Goal: Task Accomplishment & Management: Use online tool/utility

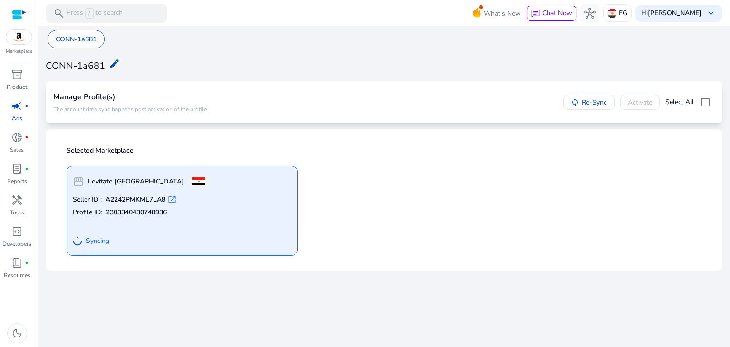
click at [22, 41] on img at bounding box center [19, 37] width 26 height 14
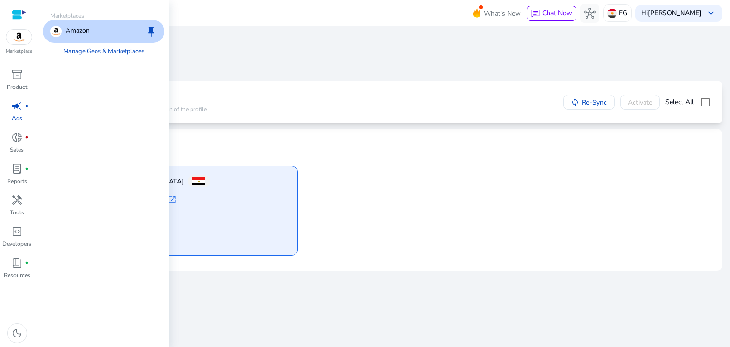
click at [92, 26] on div "Amazon keep" at bounding box center [104, 31] width 122 height 23
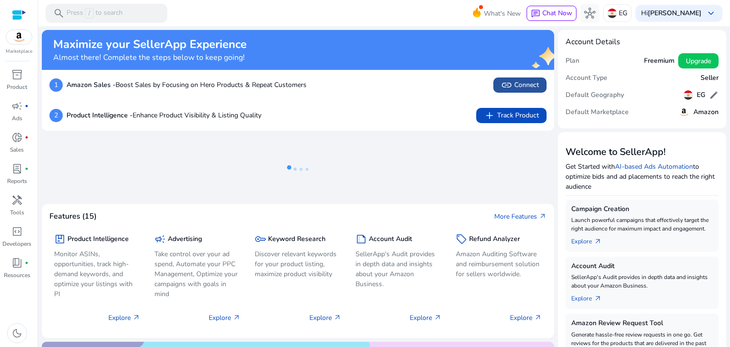
click at [515, 86] on span "link Connect" at bounding box center [520, 84] width 38 height 11
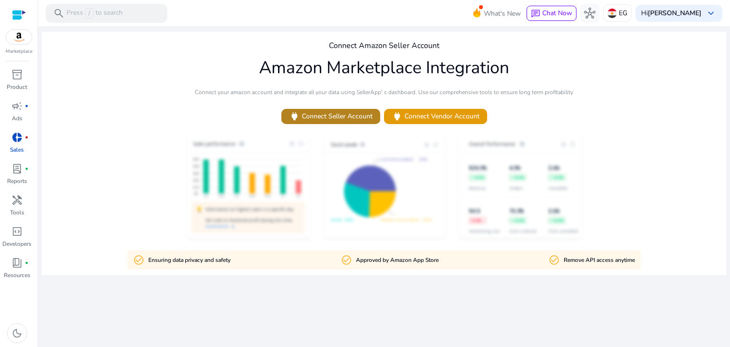
click at [350, 119] on span "power Connect Seller Account" at bounding box center [331, 116] width 84 height 11
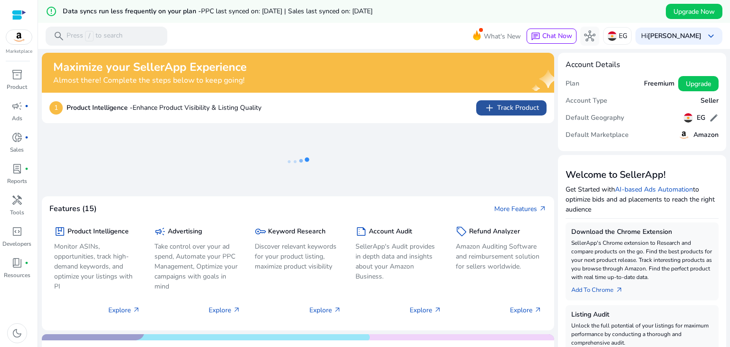
click at [504, 103] on span "add Track Product" at bounding box center [511, 107] width 55 height 11
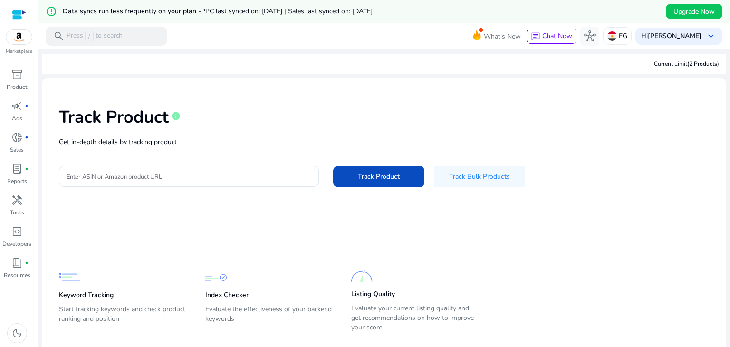
scroll to position [23, 0]
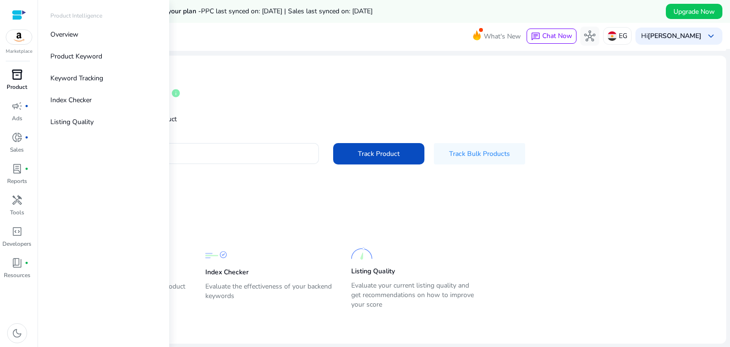
click at [23, 83] on p "Product" at bounding box center [17, 87] width 20 height 9
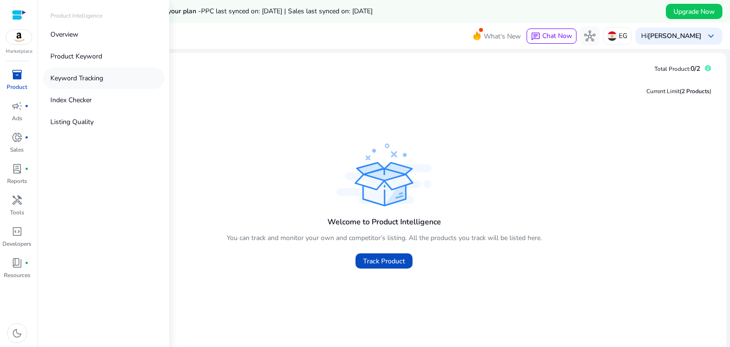
click at [76, 80] on p "Keyword Tracking" at bounding box center [76, 78] width 53 height 10
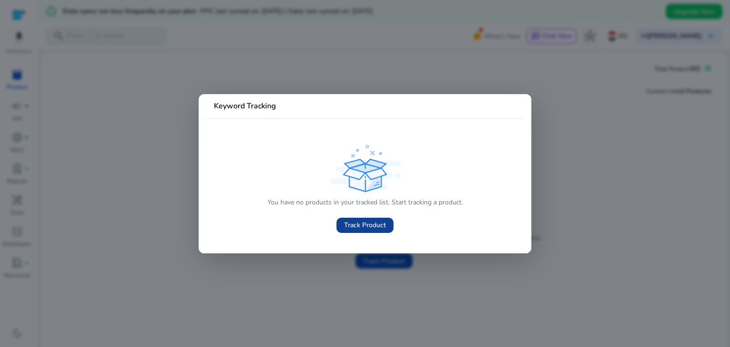
click at [365, 225] on span "Track Product" at bounding box center [365, 225] width 42 height 10
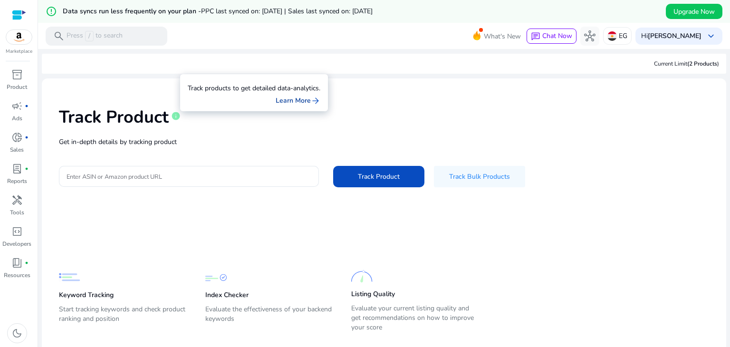
click at [295, 104] on link "Learn More arrow_forward" at bounding box center [298, 101] width 45 height 10
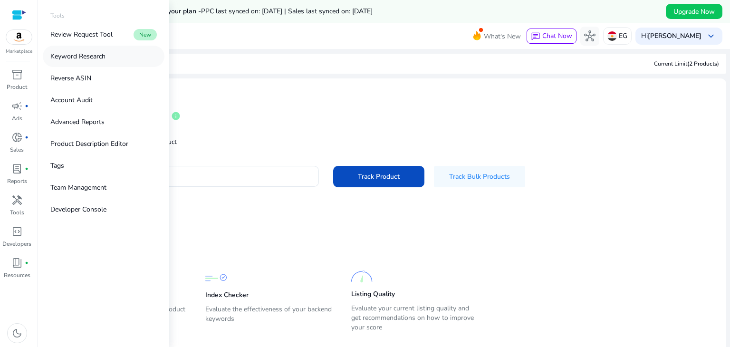
click at [83, 55] on p "Keyword Research" at bounding box center [77, 56] width 55 height 10
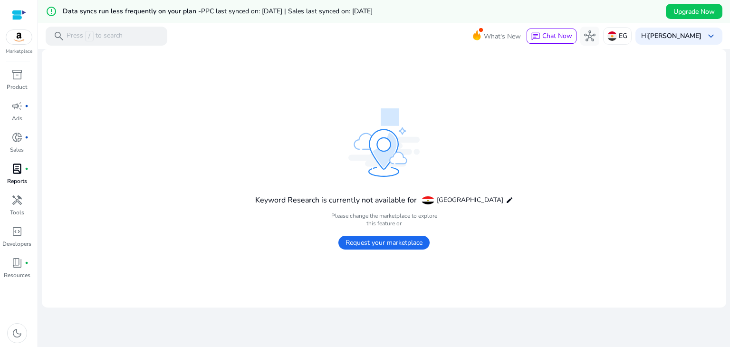
click at [0, 166] on link "lab_profile fiber_manual_record Reports" at bounding box center [17, 176] width 34 height 31
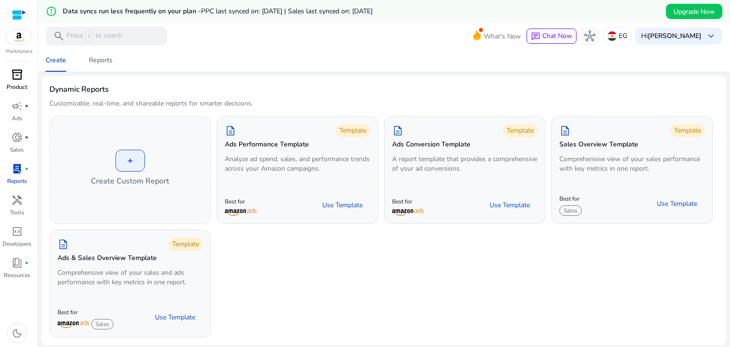
click at [24, 75] on div "inventory_2" at bounding box center [17, 74] width 27 height 15
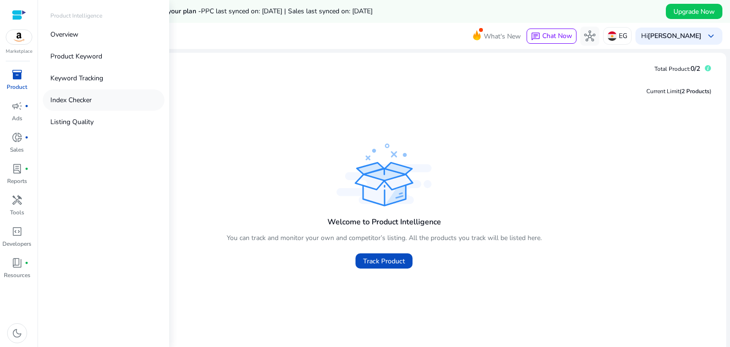
click at [67, 107] on link "Index Checker" at bounding box center [104, 99] width 122 height 21
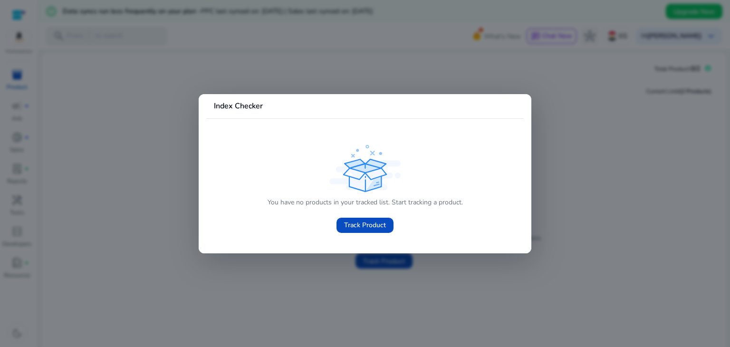
click at [149, 215] on div at bounding box center [365, 173] width 730 height 347
